Goal: Transaction & Acquisition: Subscribe to service/newsletter

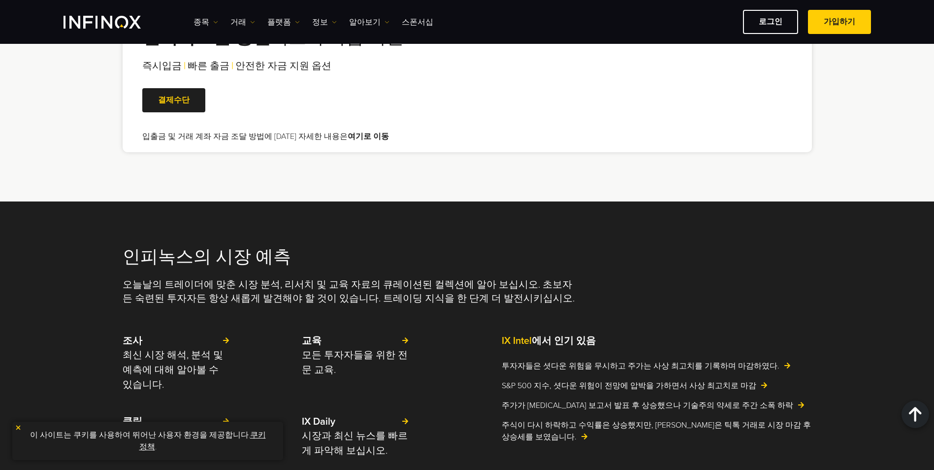
scroll to position [2019, 0]
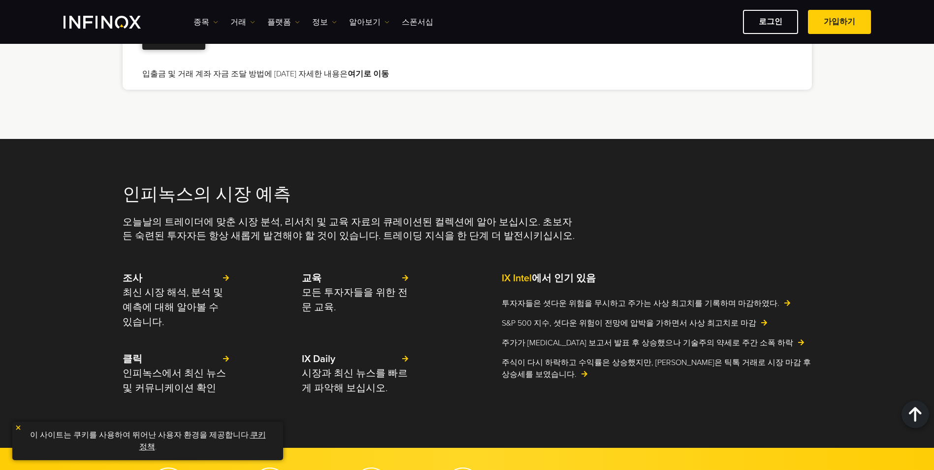
click at [174, 38] on span at bounding box center [174, 38] width 0 height 0
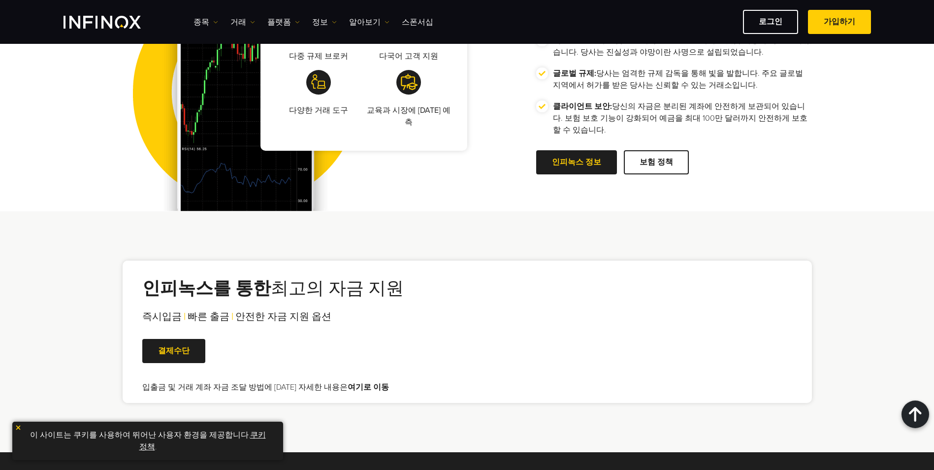
scroll to position [1872, 0]
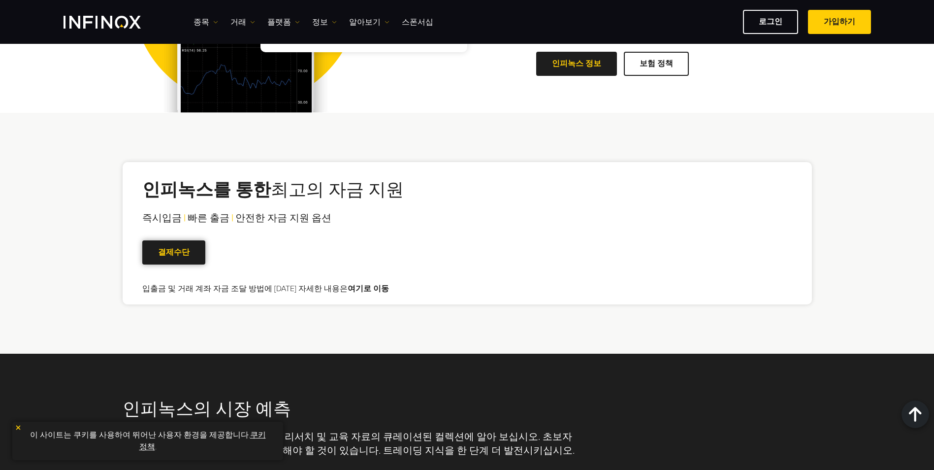
click at [174, 253] on span at bounding box center [174, 253] width 0 height 0
click at [185, 240] on link "결제수단" at bounding box center [173, 252] width 63 height 24
